Goal: Navigation & Orientation: Find specific page/section

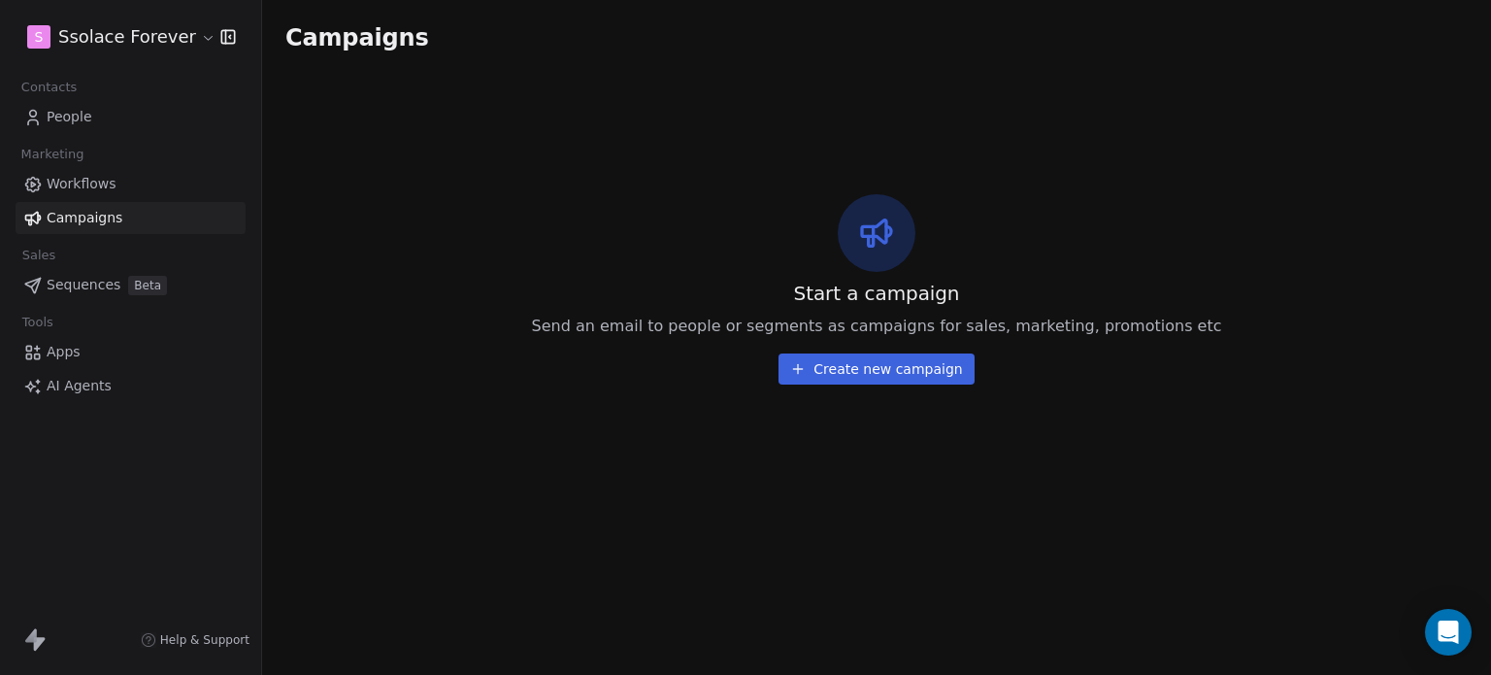
click at [96, 385] on span "AI Agents" at bounding box center [79, 386] width 65 height 20
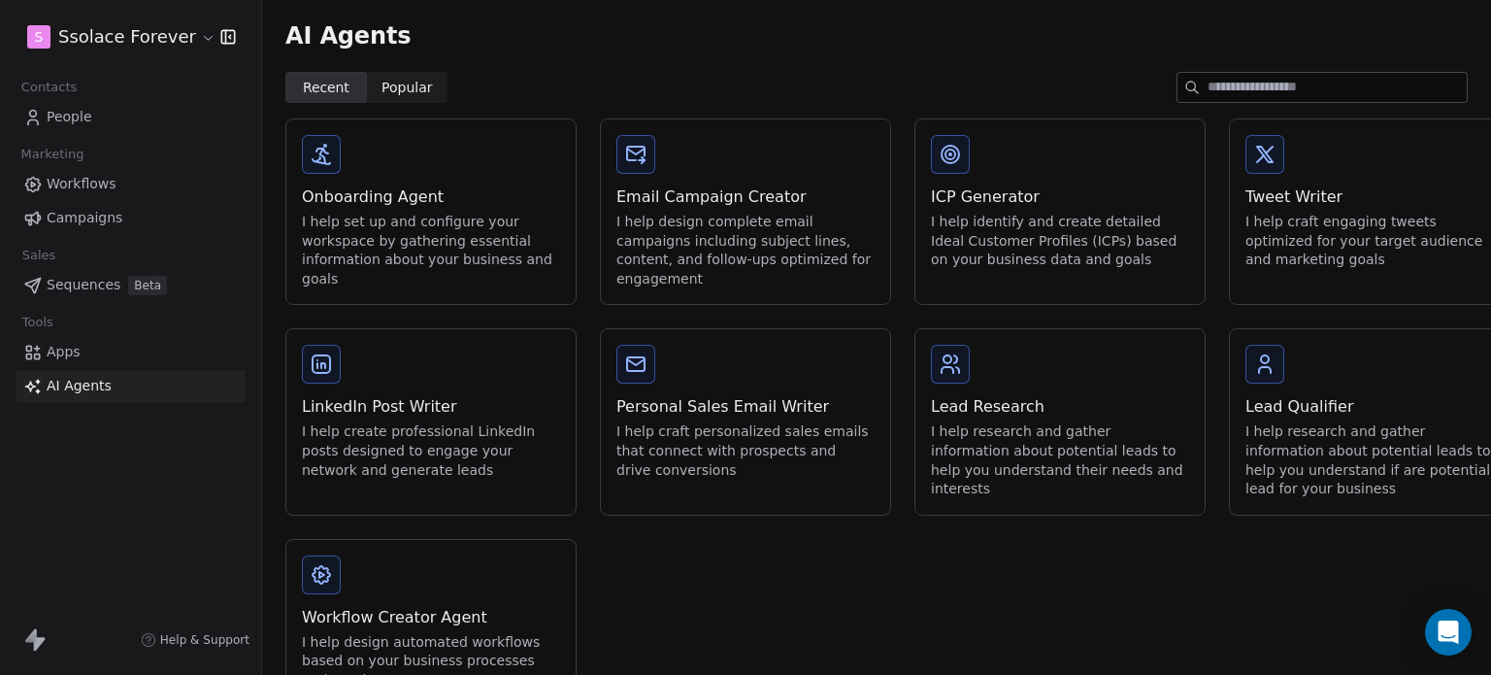
click at [62, 348] on span "Apps" at bounding box center [64, 352] width 34 height 20
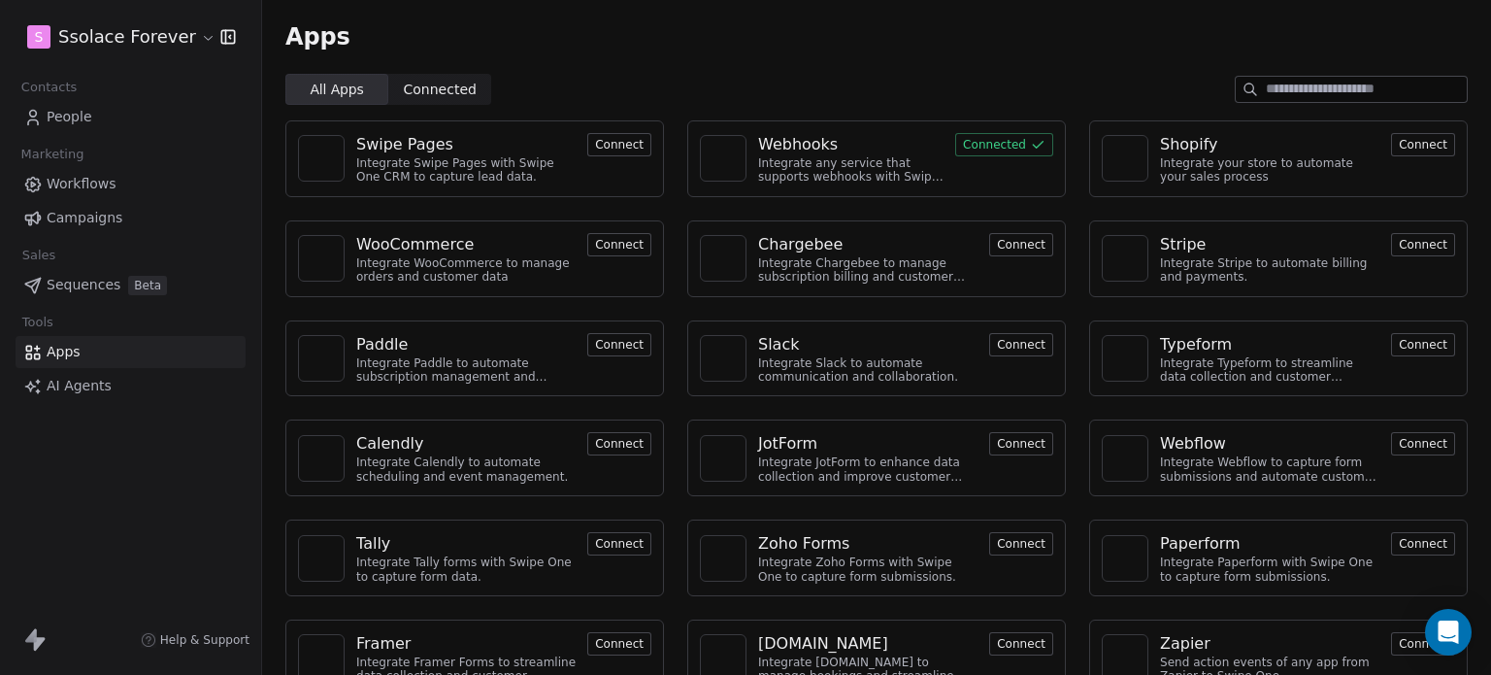
click at [759, 150] on div "Webhooks" at bounding box center [798, 144] width 80 height 23
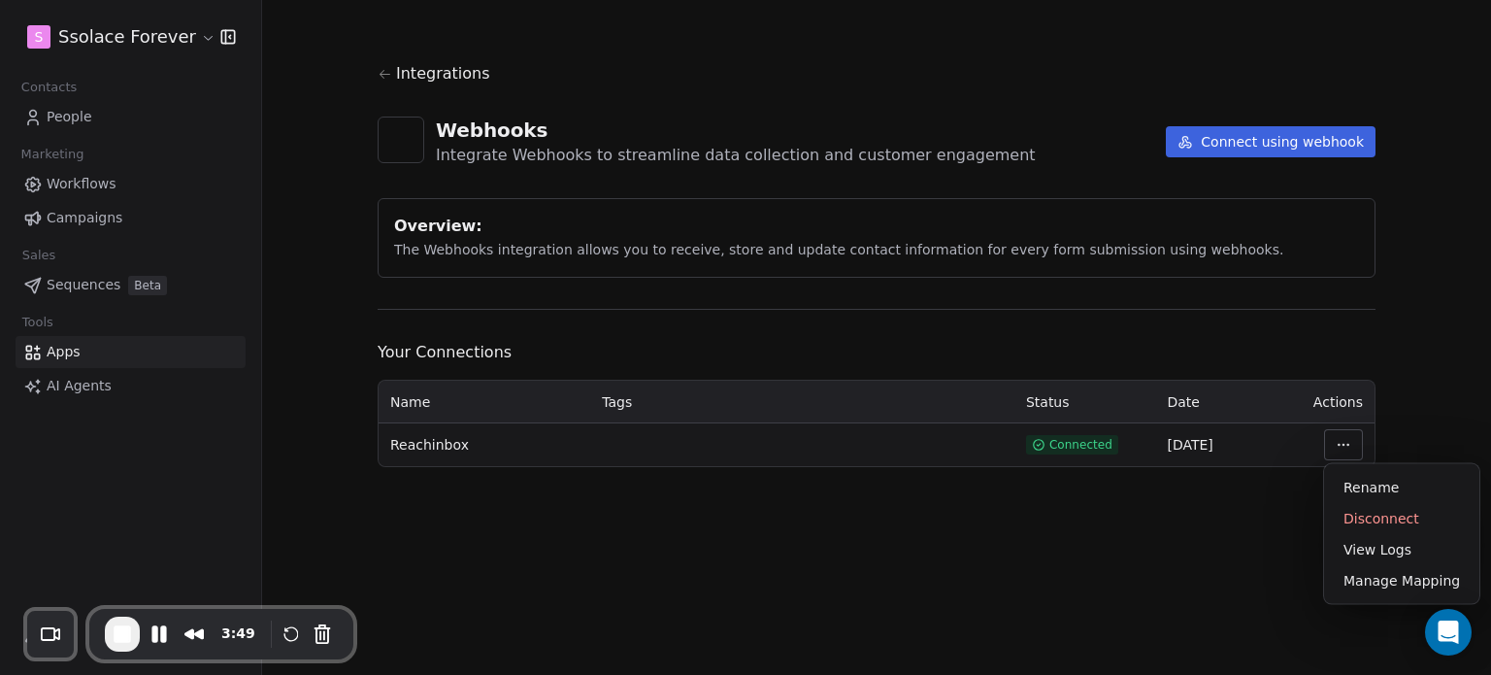
click at [1332, 446] on html "S Ssolace Forever Contacts People Marketing Workflows Campaigns Sales Sequences…" at bounding box center [745, 337] width 1491 height 675
click at [811, 484] on html "S Ssolace Forever Contacts People Marketing Workflows Campaigns Sales Sequences…" at bounding box center [745, 337] width 1491 height 675
